Goal: Information Seeking & Learning: Learn about a topic

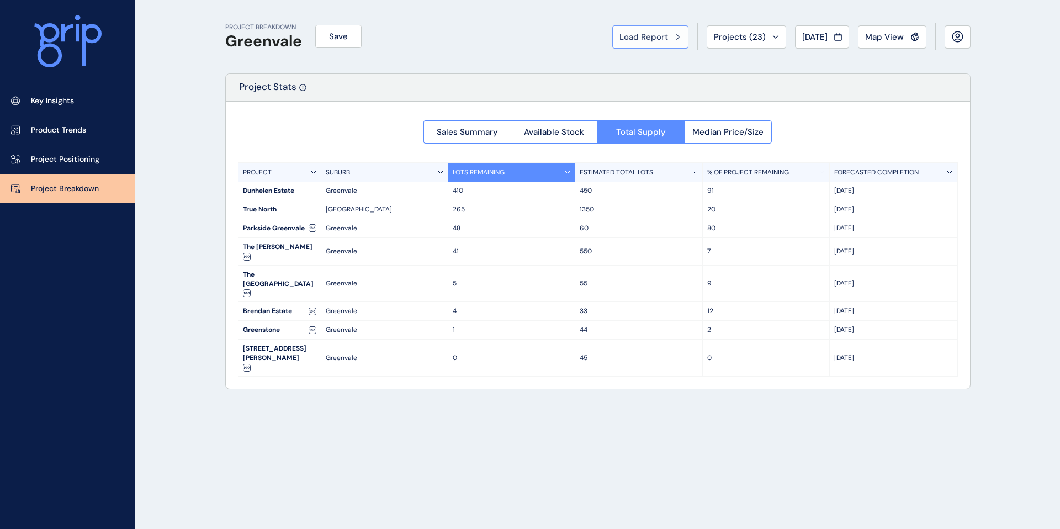
click at [663, 46] on button "Load Report" at bounding box center [651, 36] width 76 height 23
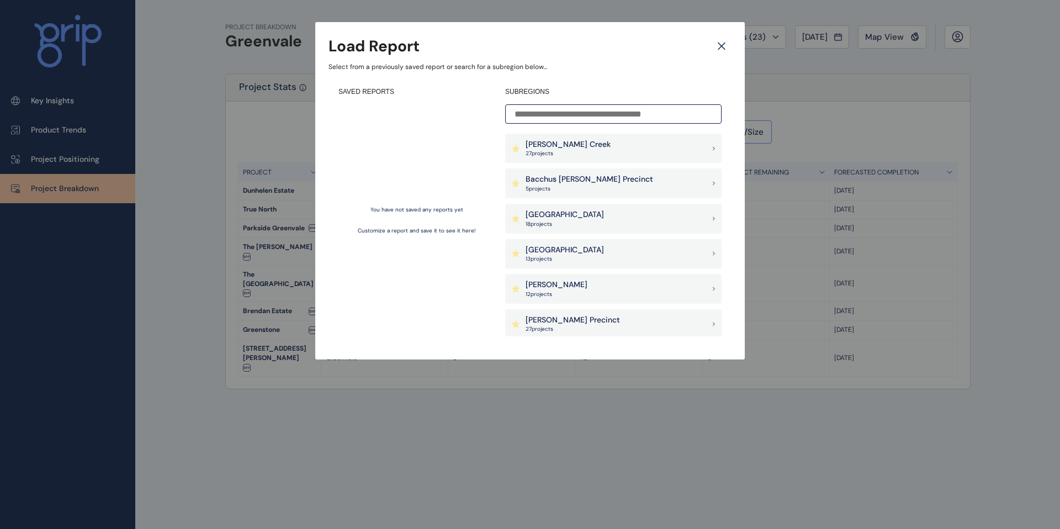
click at [558, 150] on p "27 project s" at bounding box center [568, 154] width 85 height 8
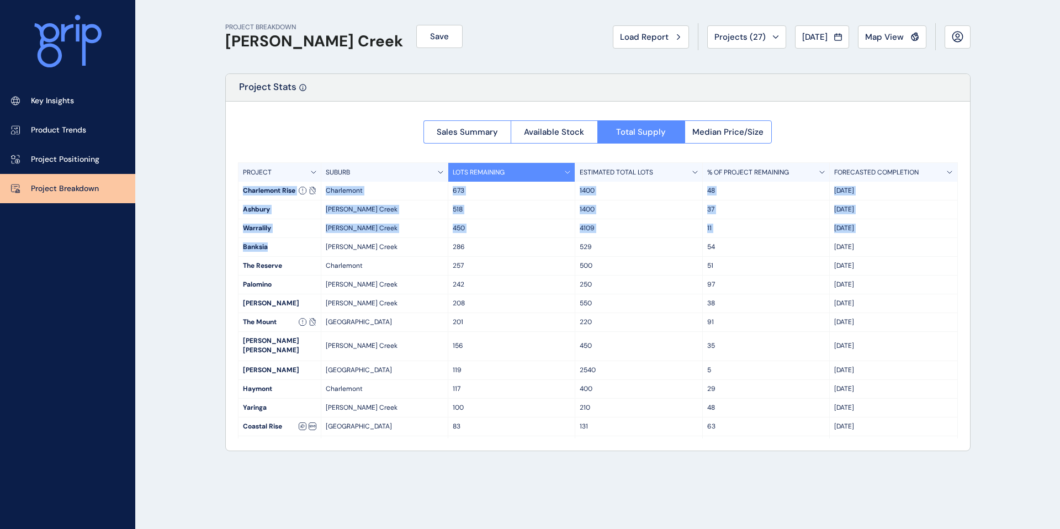
drag, startPoint x: 239, startPoint y: 191, endPoint x: 288, endPoint y: 255, distance: 80.3
click at [288, 255] on div "PROJECT SUBURB LOTS REMAINING ESTIMATED TOTAL LOTS % OF PROJECT REMAINING FOREC…" at bounding box center [598, 300] width 720 height 276
click at [283, 247] on div "Banksia" at bounding box center [280, 247] width 82 height 18
drag, startPoint x: 242, startPoint y: 210, endPoint x: 292, endPoint y: 253, distance: 66.2
click at [292, 253] on div "PROJECT SUBURB LOTS REMAINING ESTIMATED TOTAL LOTS % OF PROJECT REMAINING FOREC…" at bounding box center [598, 300] width 720 height 276
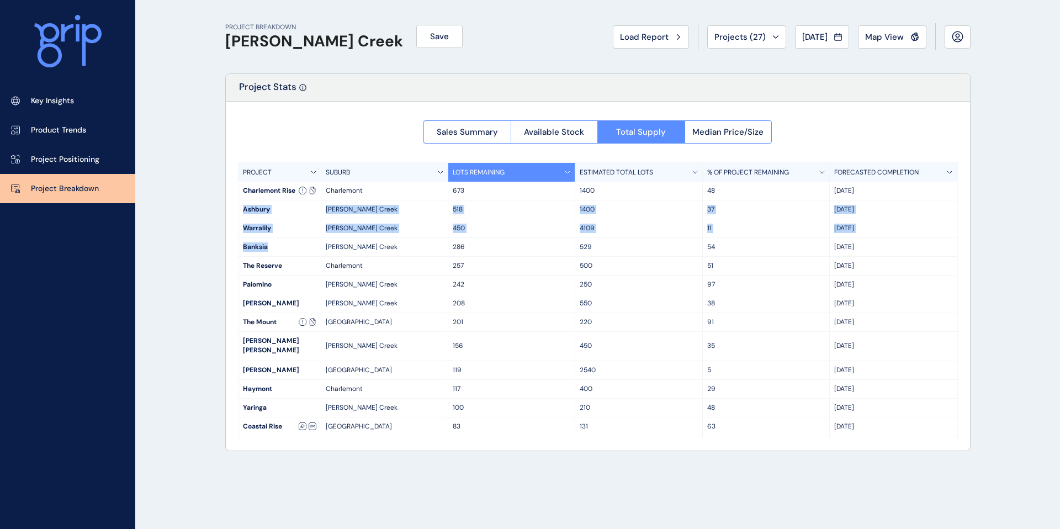
click at [292, 253] on div "Banksia" at bounding box center [280, 247] width 82 height 18
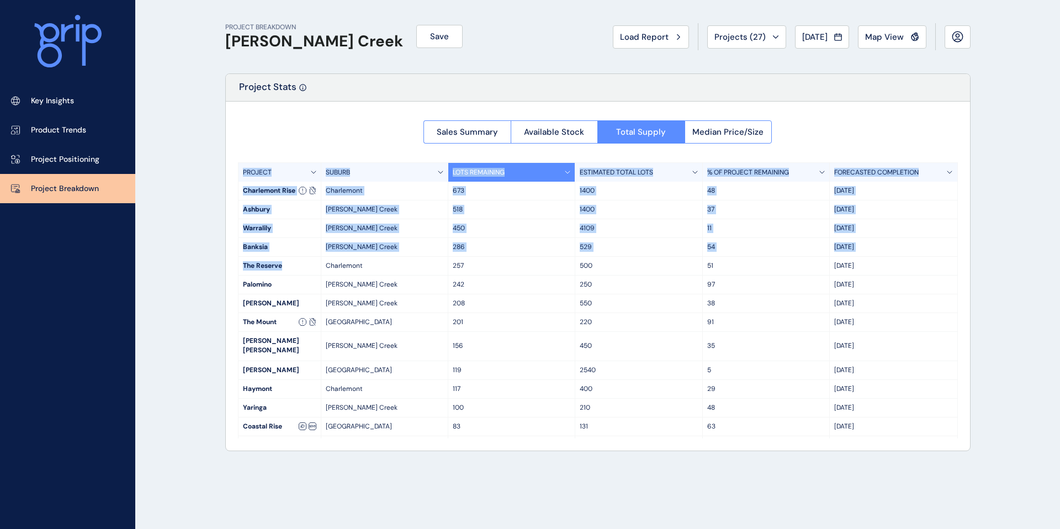
drag, startPoint x: 284, startPoint y: 269, endPoint x: 214, endPoint y: 177, distance: 115.9
click at [214, 177] on div "PROJECT BREAKDOWN [PERSON_NAME] Creek Save Load Report Projects ( 27 ) [DATE] 2…" at bounding box center [598, 264] width 773 height 529
click at [257, 184] on div "Charlemont Rise" at bounding box center [280, 191] width 82 height 18
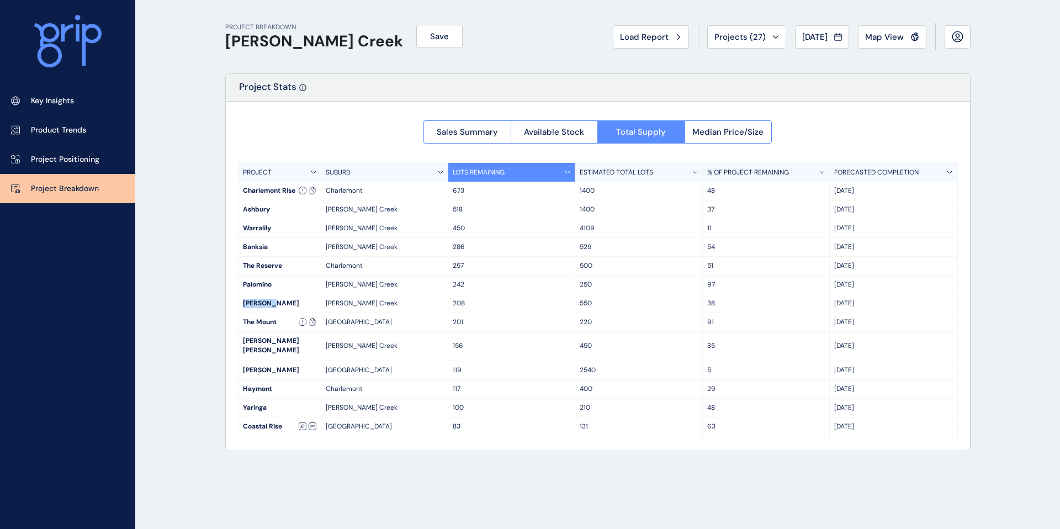
drag, startPoint x: 277, startPoint y: 303, endPoint x: 240, endPoint y: 298, distance: 37.9
click at [240, 298] on div "[PERSON_NAME]" at bounding box center [280, 303] width 82 height 18
click at [275, 284] on div "Palomino" at bounding box center [280, 285] width 82 height 18
drag, startPoint x: 282, startPoint y: 289, endPoint x: 218, endPoint y: 287, distance: 63.6
click at [218, 287] on div "PROJECT BREAKDOWN [PERSON_NAME] Creek Save Load Report Projects ( 27 ) [DATE] 2…" at bounding box center [598, 264] width 773 height 529
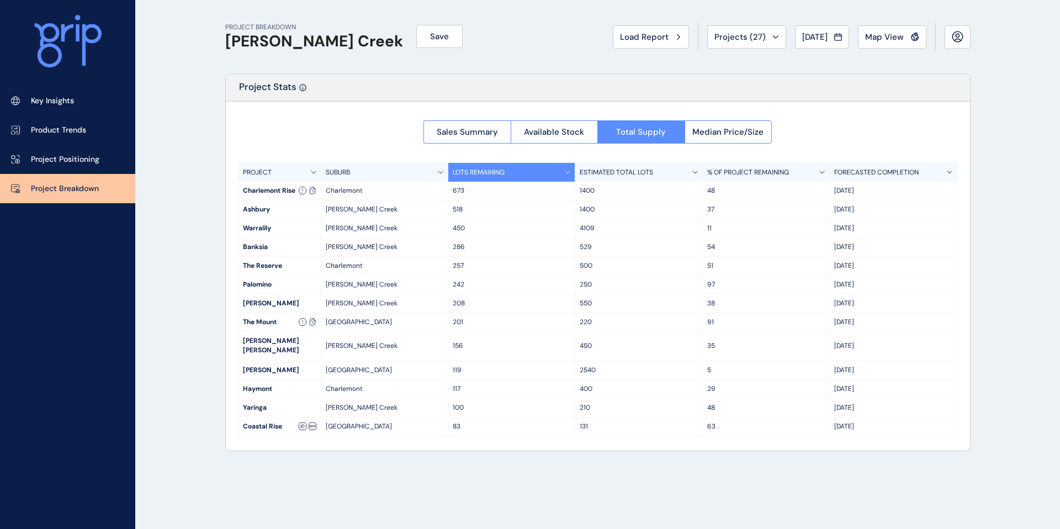
click at [273, 265] on div "The Reserve" at bounding box center [280, 266] width 82 height 18
drag, startPoint x: 289, startPoint y: 272, endPoint x: 234, endPoint y: 269, distance: 55.3
click at [234, 269] on div "Sales Summary Available Stock Total Supply Median Price/Size PROJECT SUBURB LOT…" at bounding box center [598, 276] width 745 height 349
copy div "The Reserve"
